Goal: Use online tool/utility: Utilize a website feature to perform a specific function

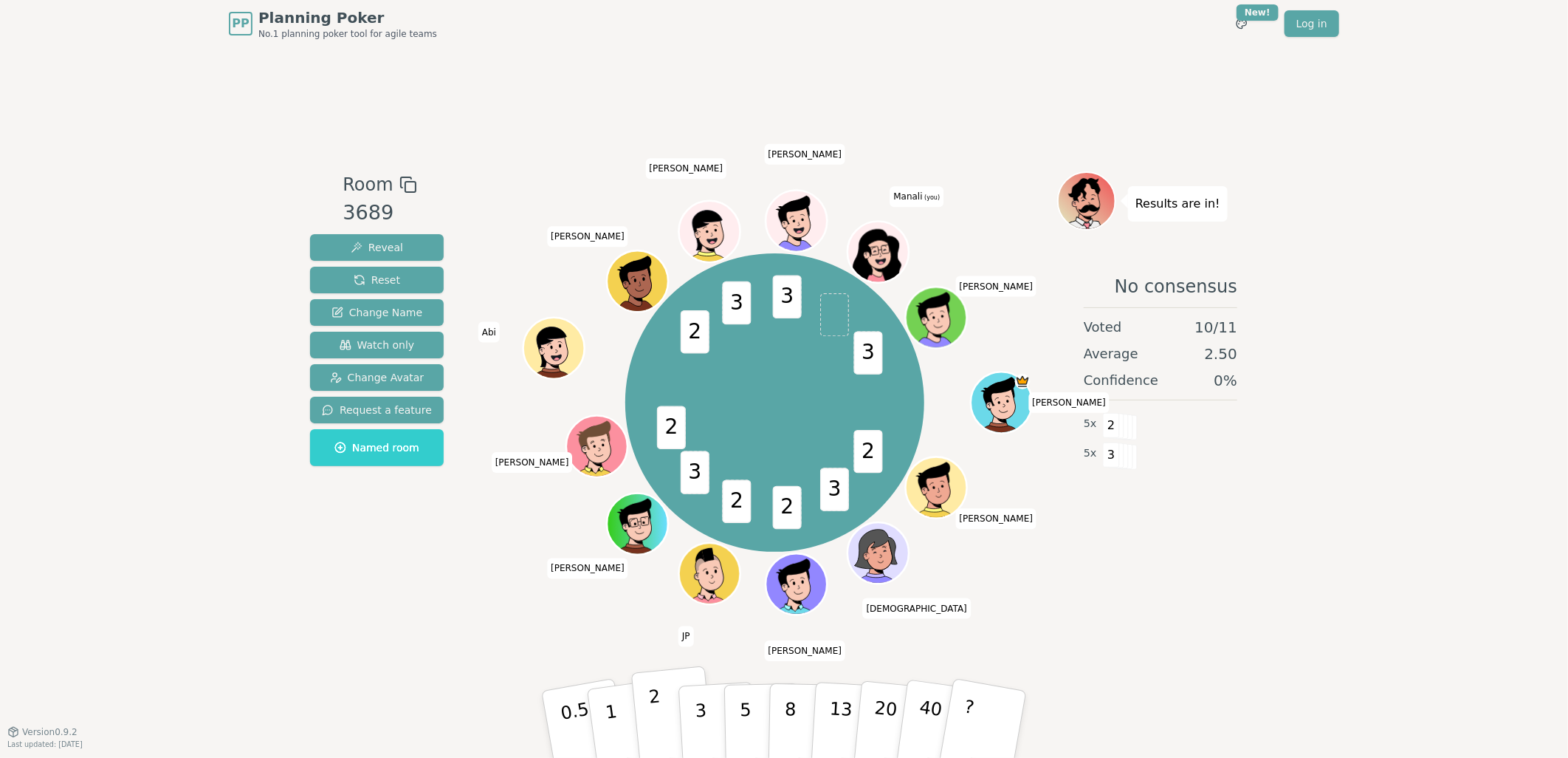
click at [652, 726] on p "2" at bounding box center [658, 727] width 19 height 81
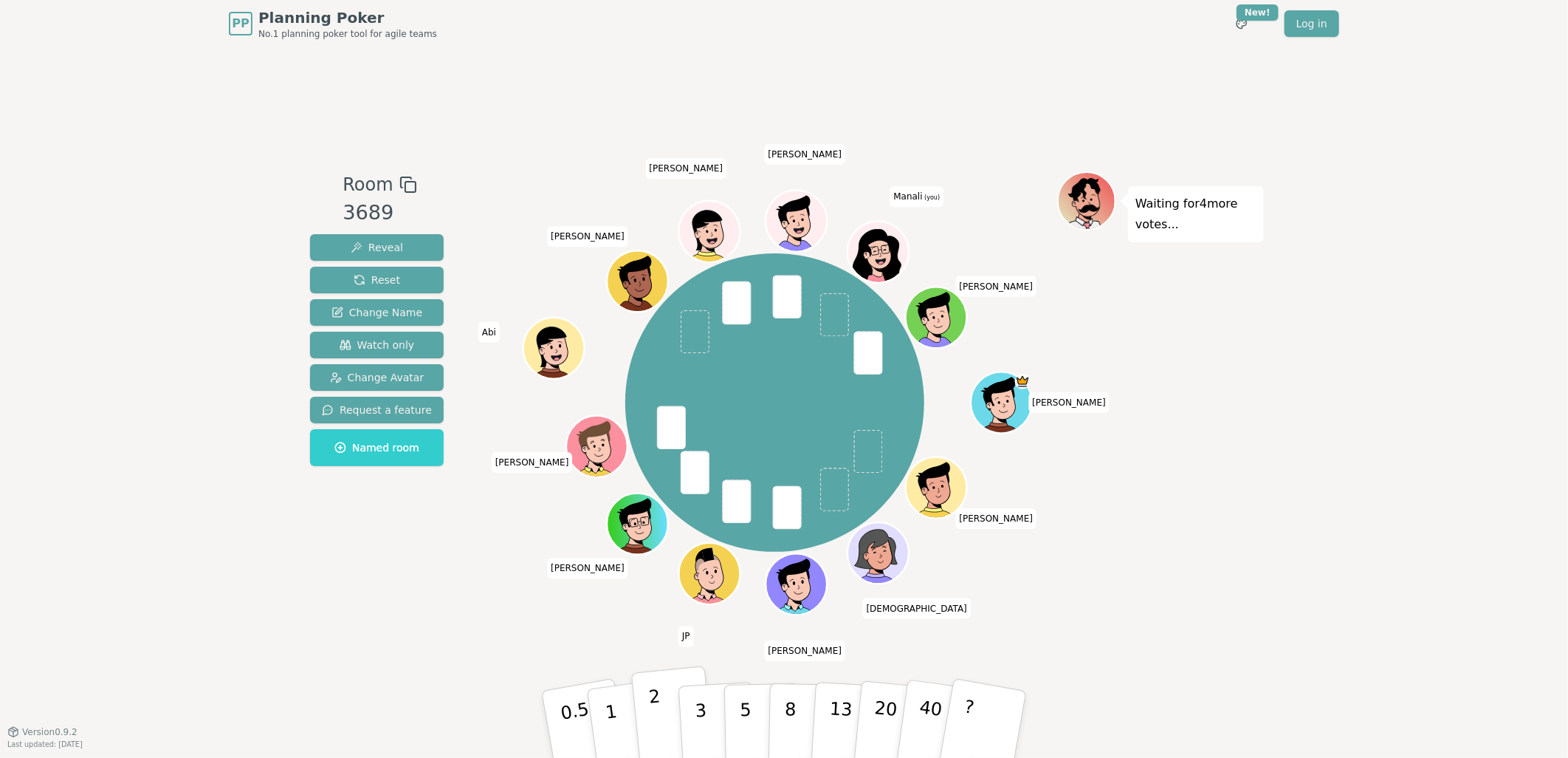
click at [670, 728] on button "2" at bounding box center [673, 725] width 84 height 118
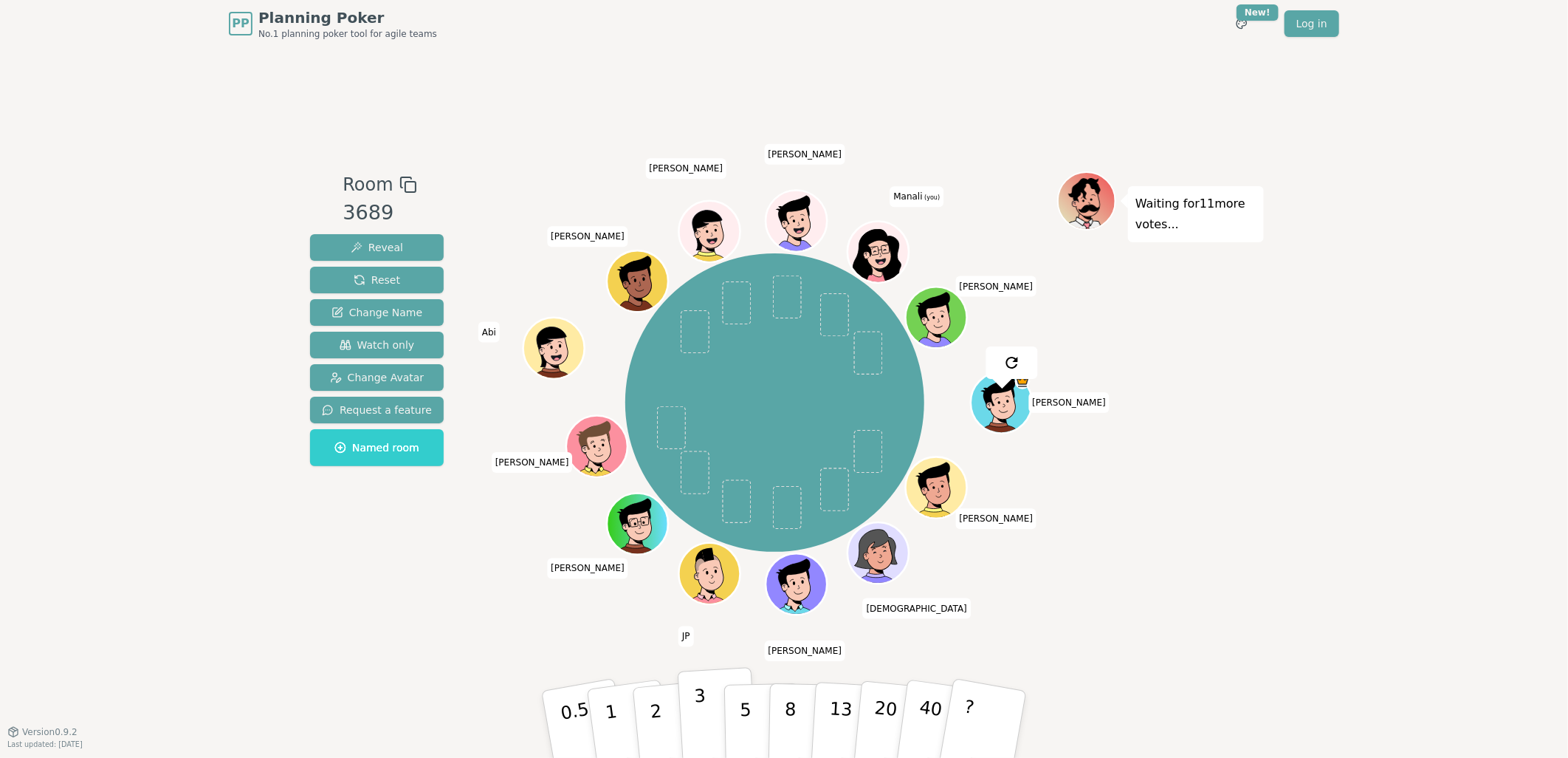
click at [695, 732] on button "3" at bounding box center [718, 725] width 80 height 116
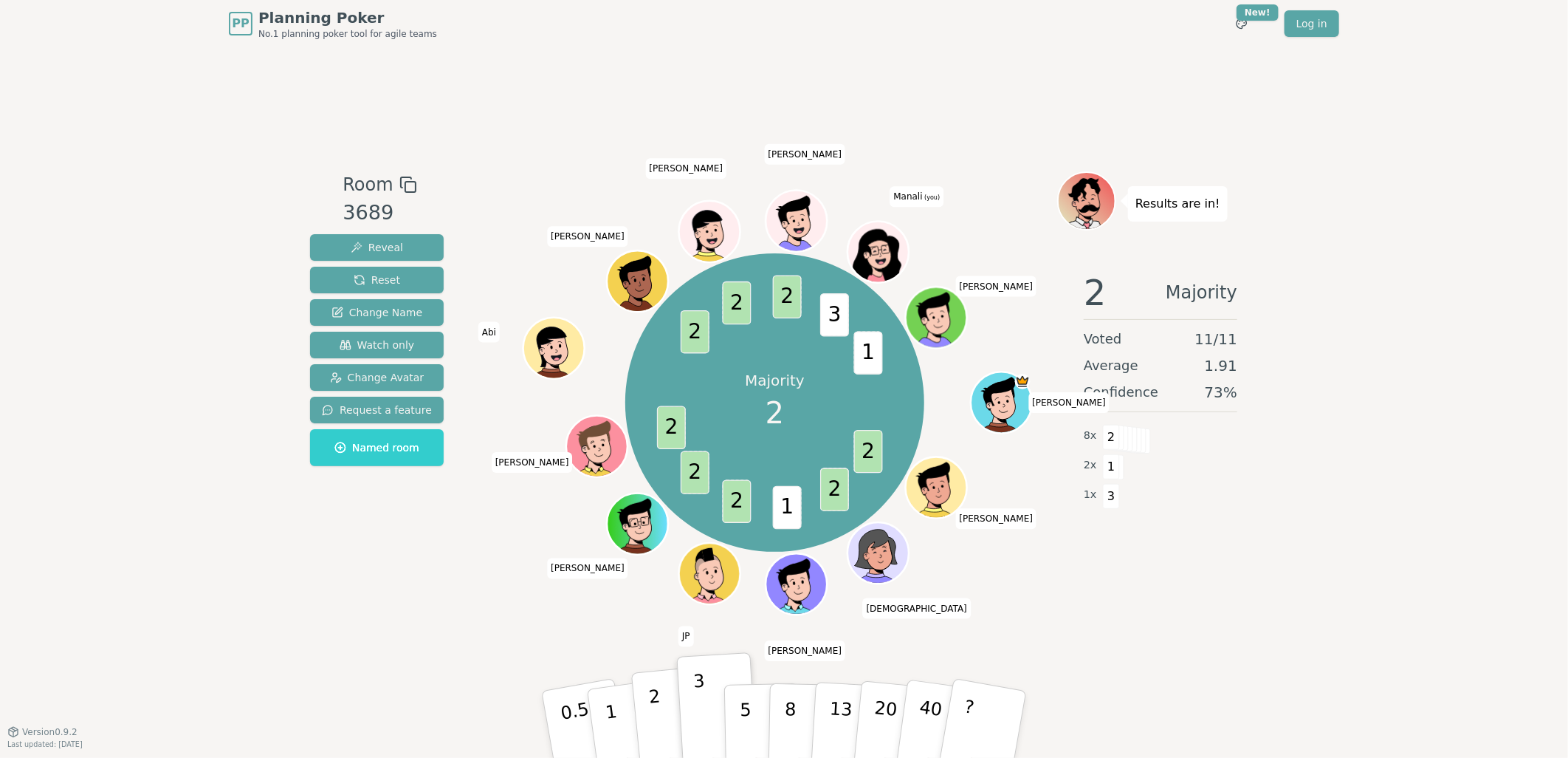
click at [659, 716] on p "2" at bounding box center [658, 727] width 19 height 81
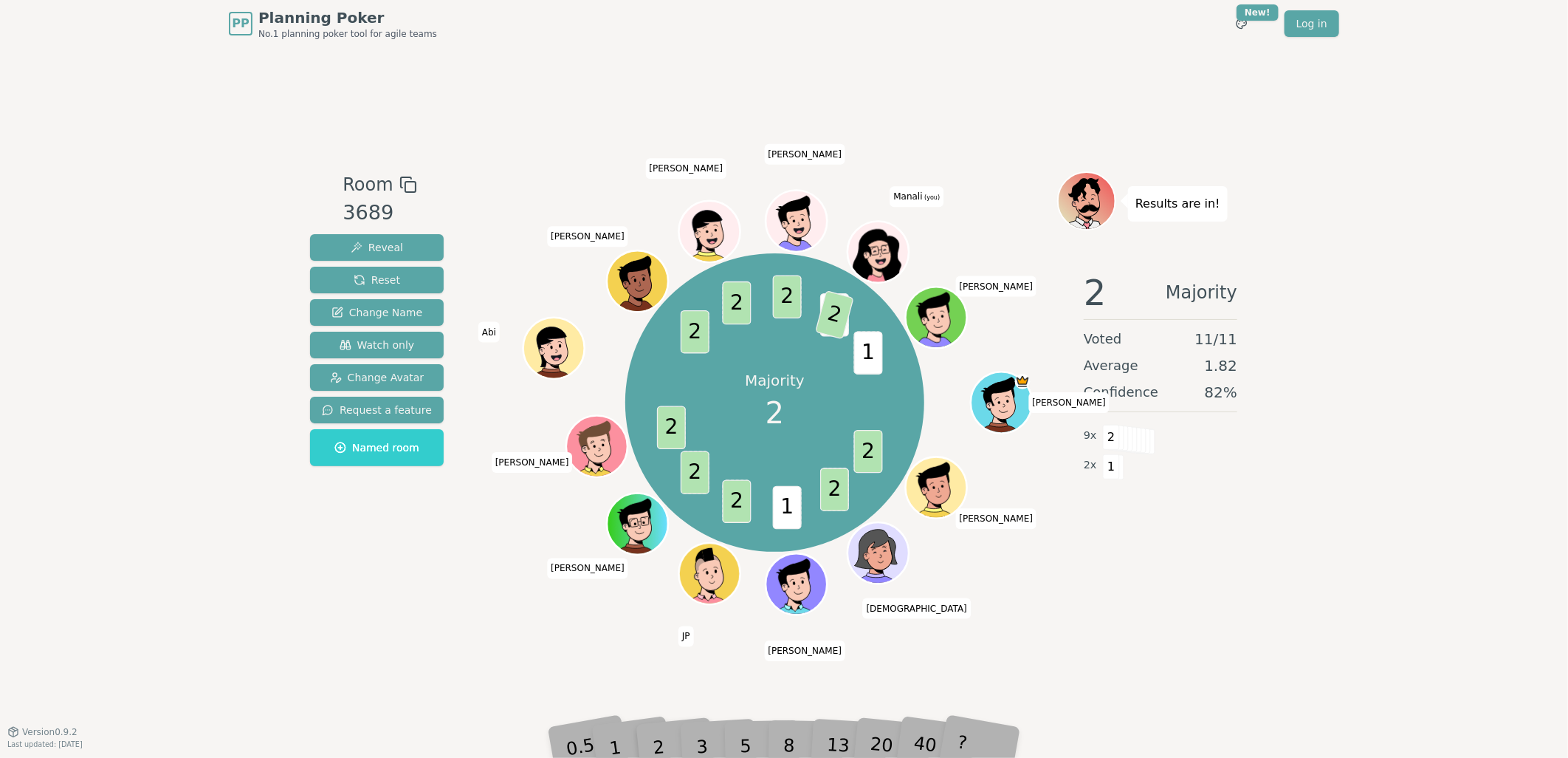
click at [610, 739] on div "1" at bounding box center [629, 724] width 51 height 56
click at [621, 749] on div "1" at bounding box center [629, 724] width 51 height 56
click at [267, 550] on div "PP Planning Poker No.1 planning poker tool for agile teams Toggle theme New! Lo…" at bounding box center [784, 379] width 1568 height 758
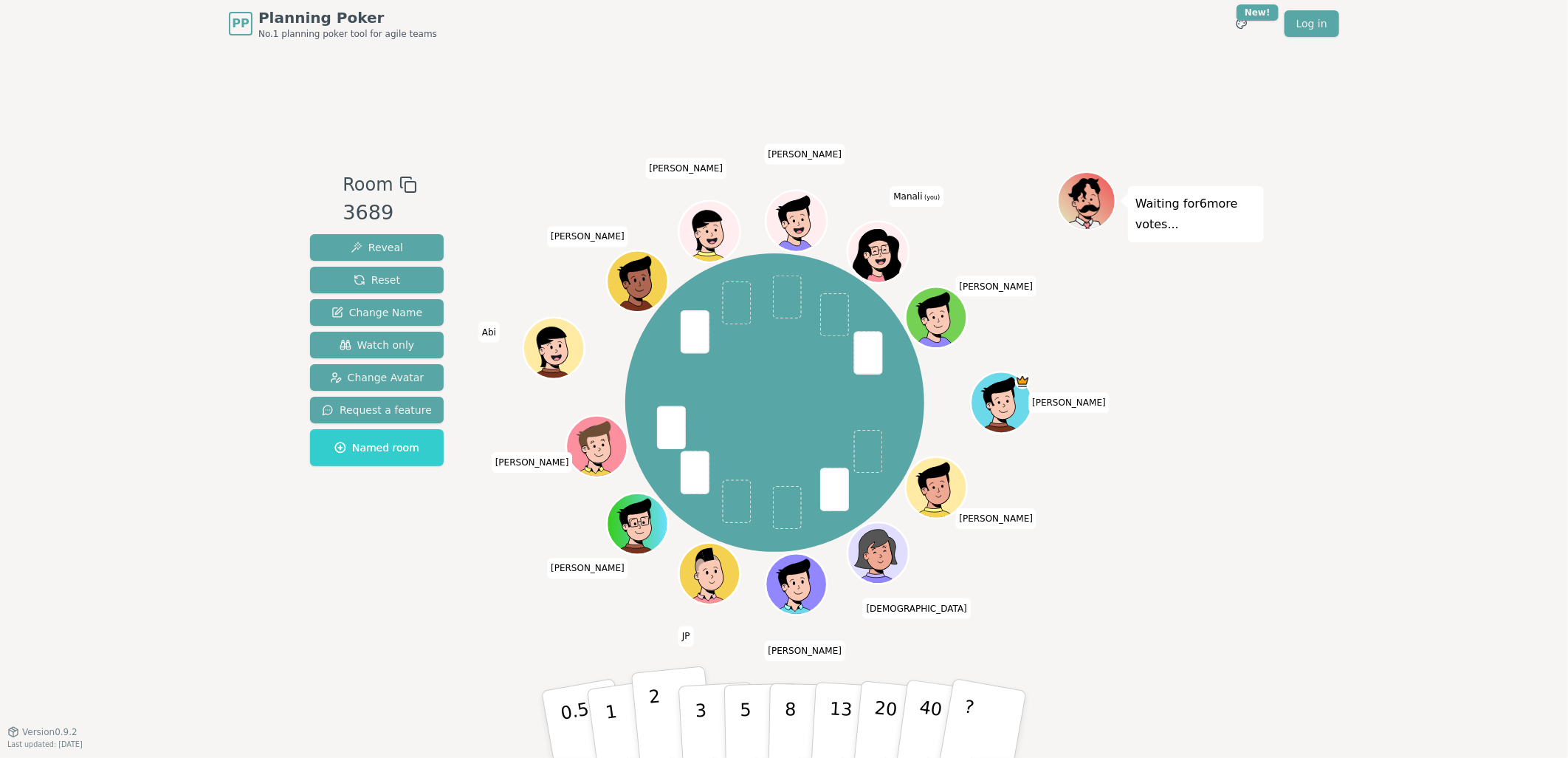
click at [675, 728] on button "2" at bounding box center [673, 725] width 84 height 118
click at [646, 709] on button "2" at bounding box center [673, 725] width 84 height 118
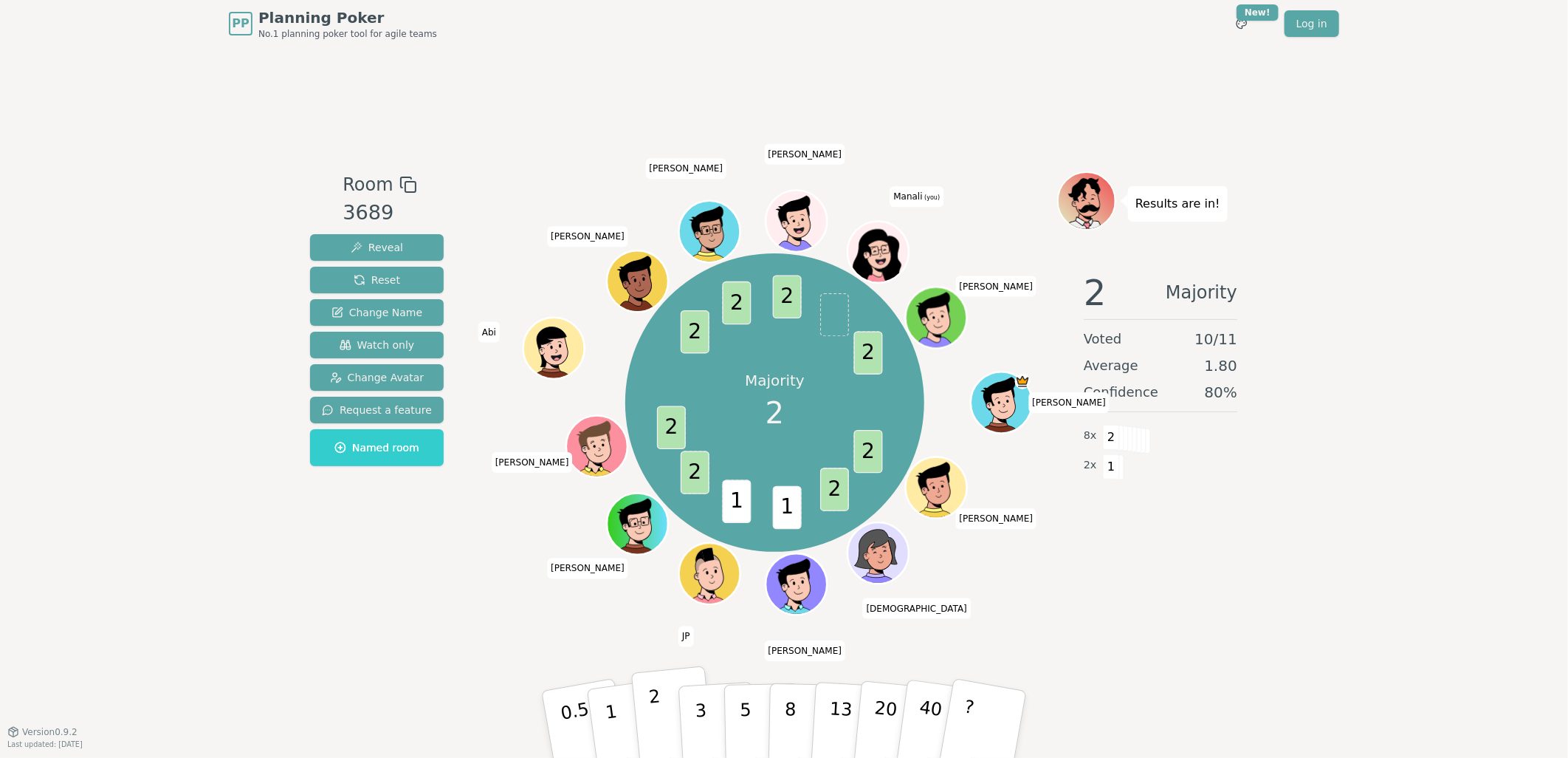
click at [646, 709] on button "2" at bounding box center [673, 725] width 84 height 118
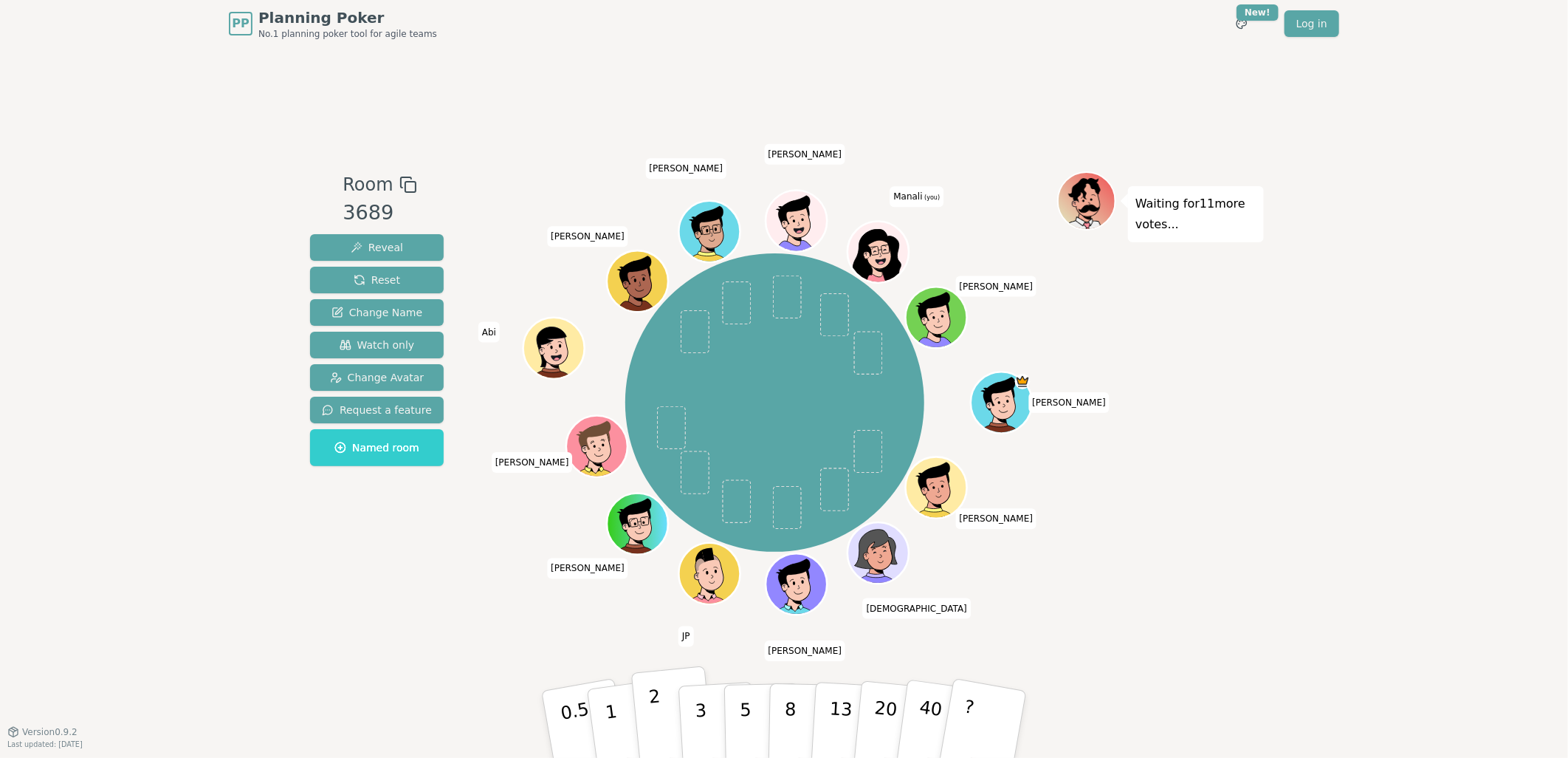
click at [667, 717] on button "2" at bounding box center [673, 725] width 84 height 118
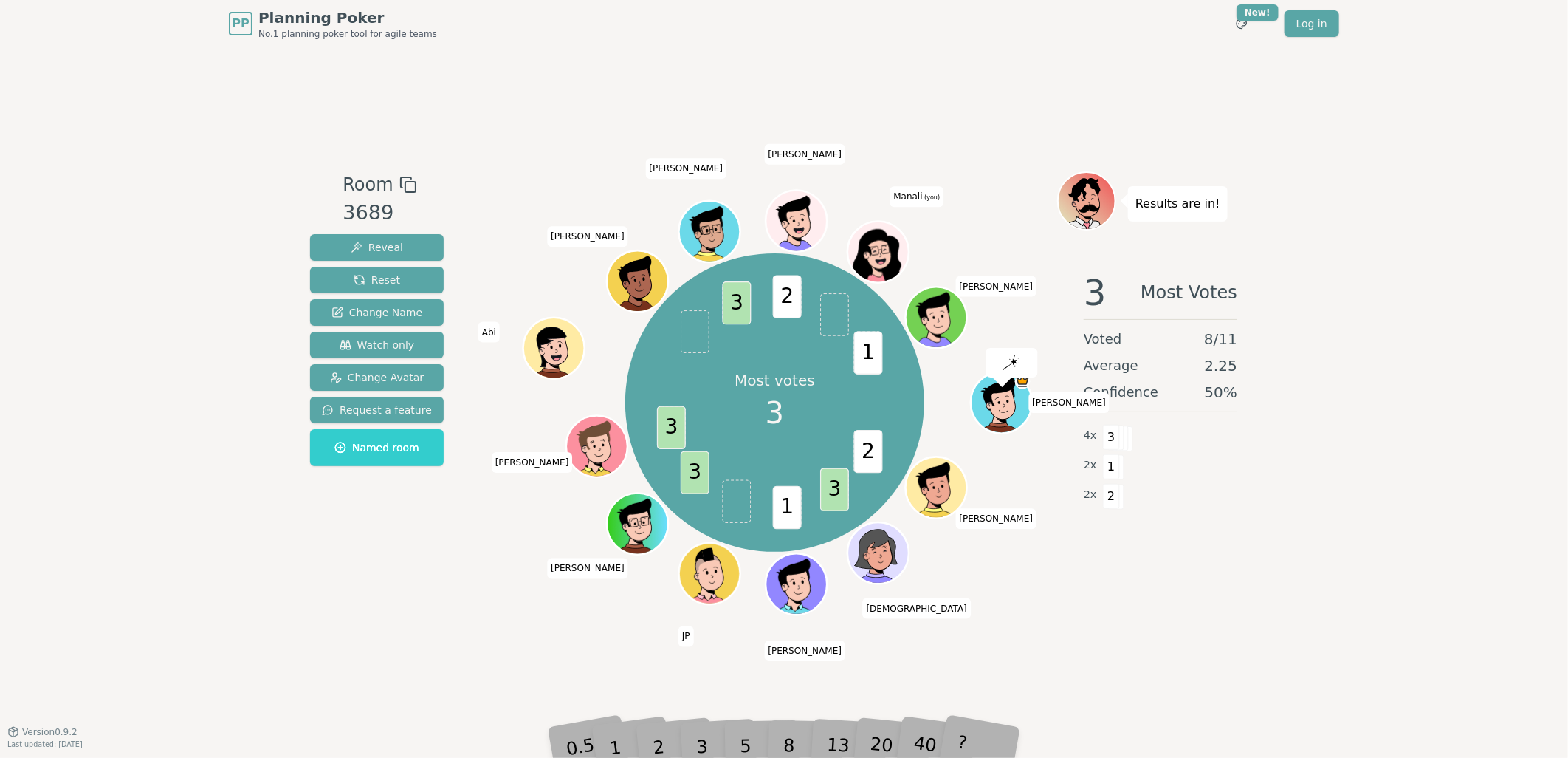
click at [661, 749] on div "2" at bounding box center [673, 725] width 49 height 56
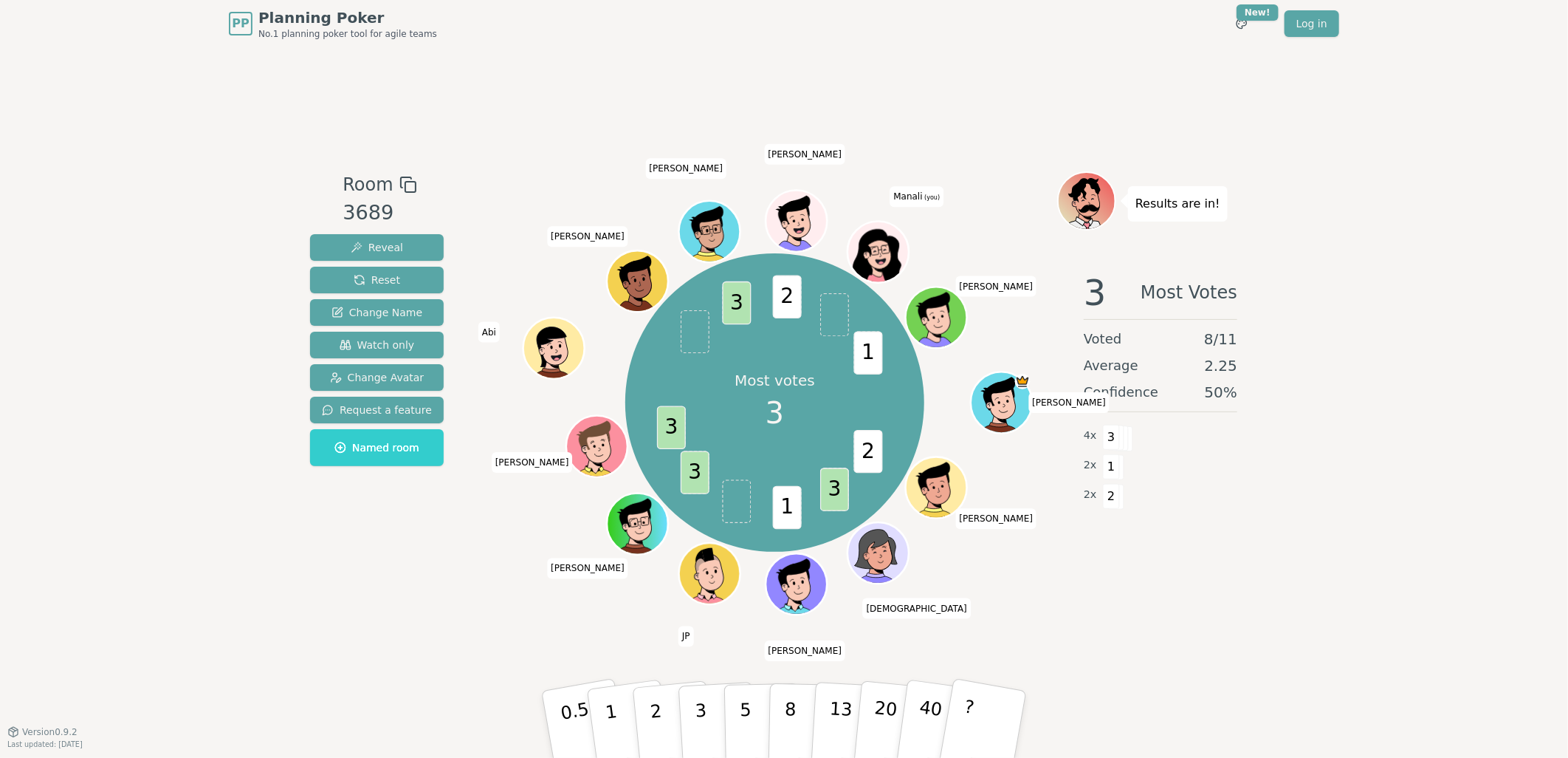
click at [641, 683] on div "Room 3689 Reveal Reset Change Name Watch only Change Avatar Request a feature N…" at bounding box center [784, 389] width 960 height 684
click at [667, 722] on button "2" at bounding box center [673, 725] width 84 height 118
